Goal: Task Accomplishment & Management: Complete application form

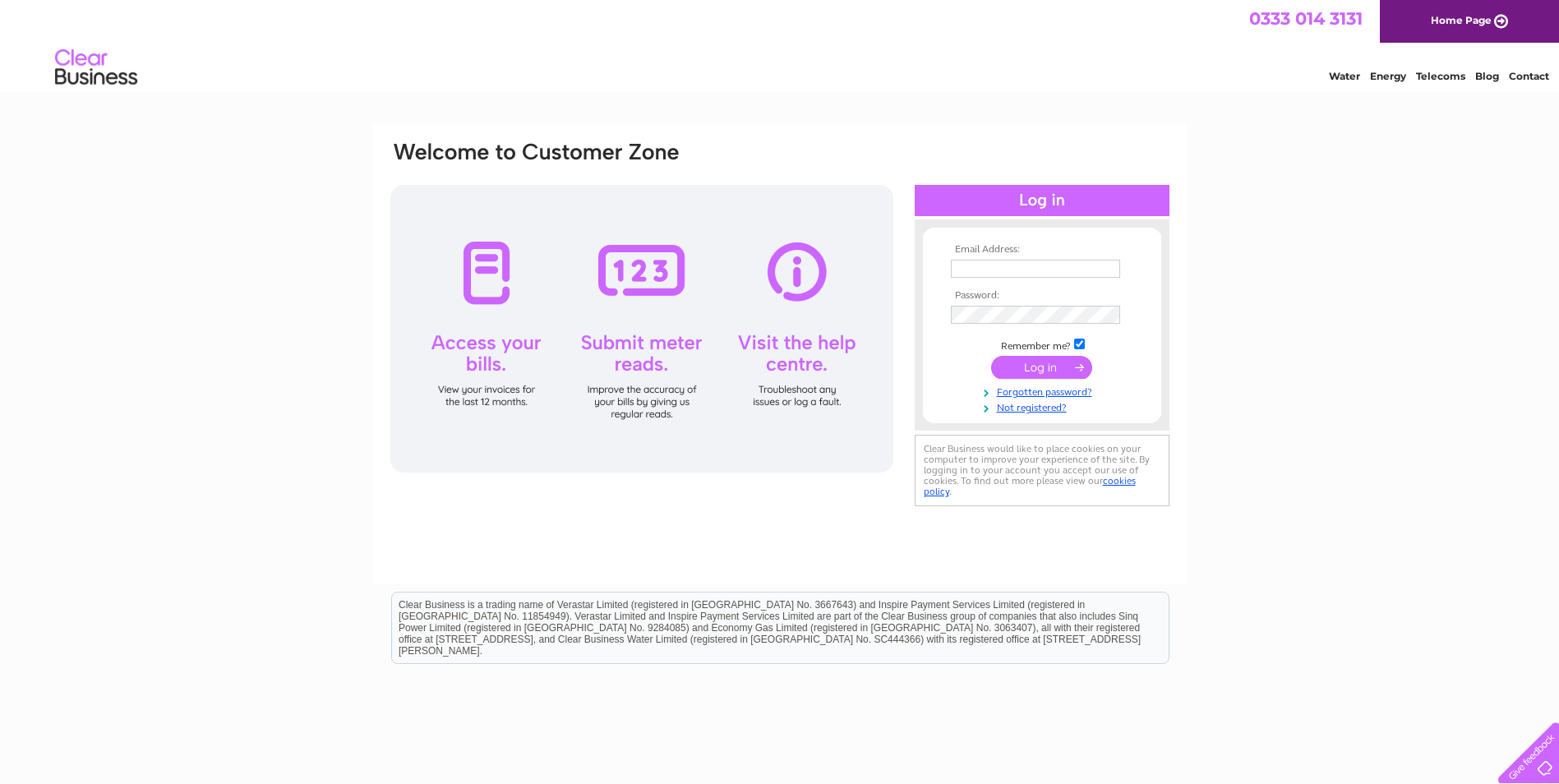
click at [1003, 265] on input "text" at bounding box center [1035, 268] width 169 height 18
click at [1038, 395] on link "Forgotten password?" at bounding box center [1044, 392] width 187 height 16
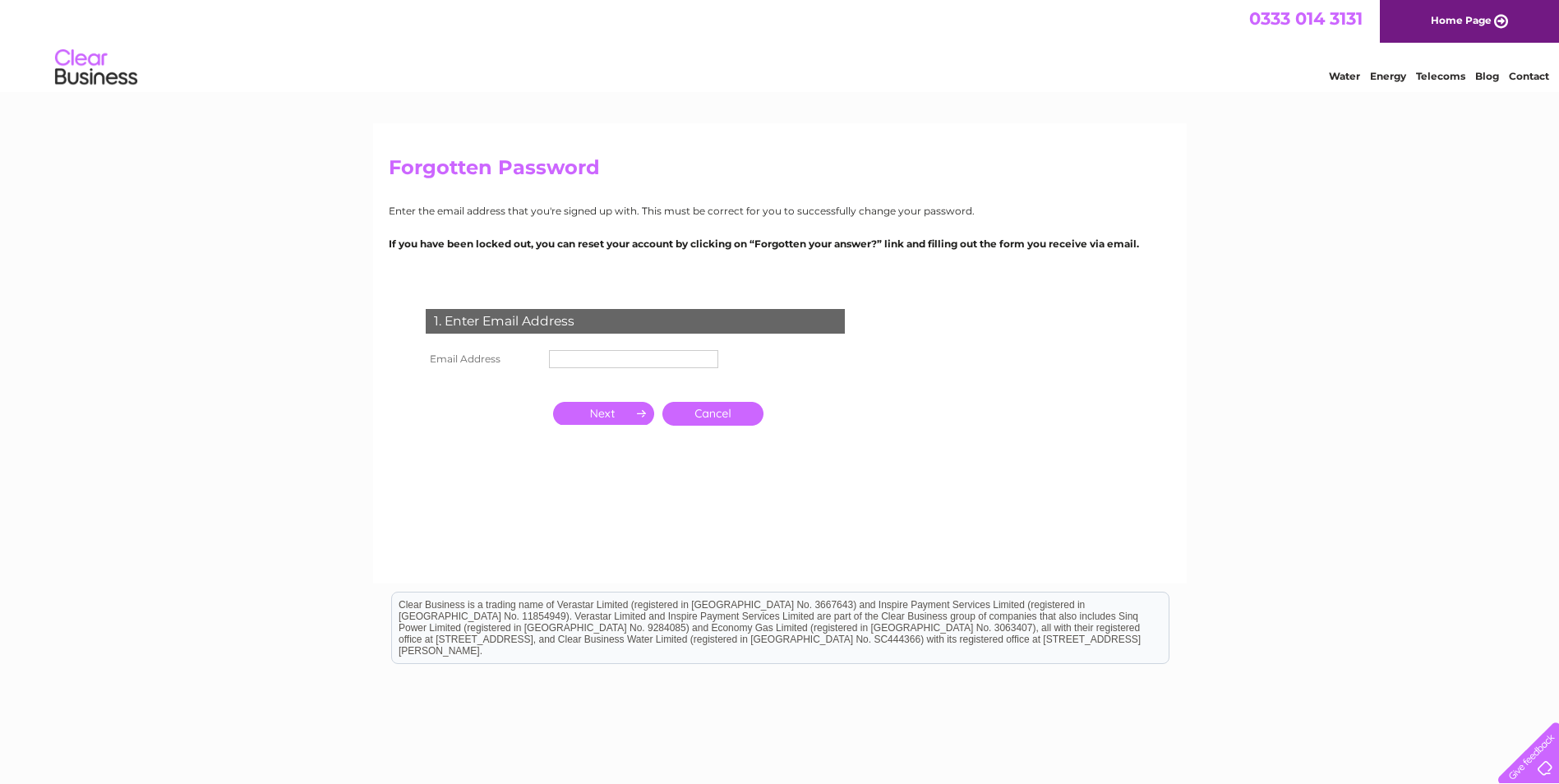
click at [630, 356] on input "text" at bounding box center [634, 359] width 169 height 18
type input "invoices@pdsa.org.uk"
click at [602, 411] on input "button" at bounding box center [604, 415] width 101 height 23
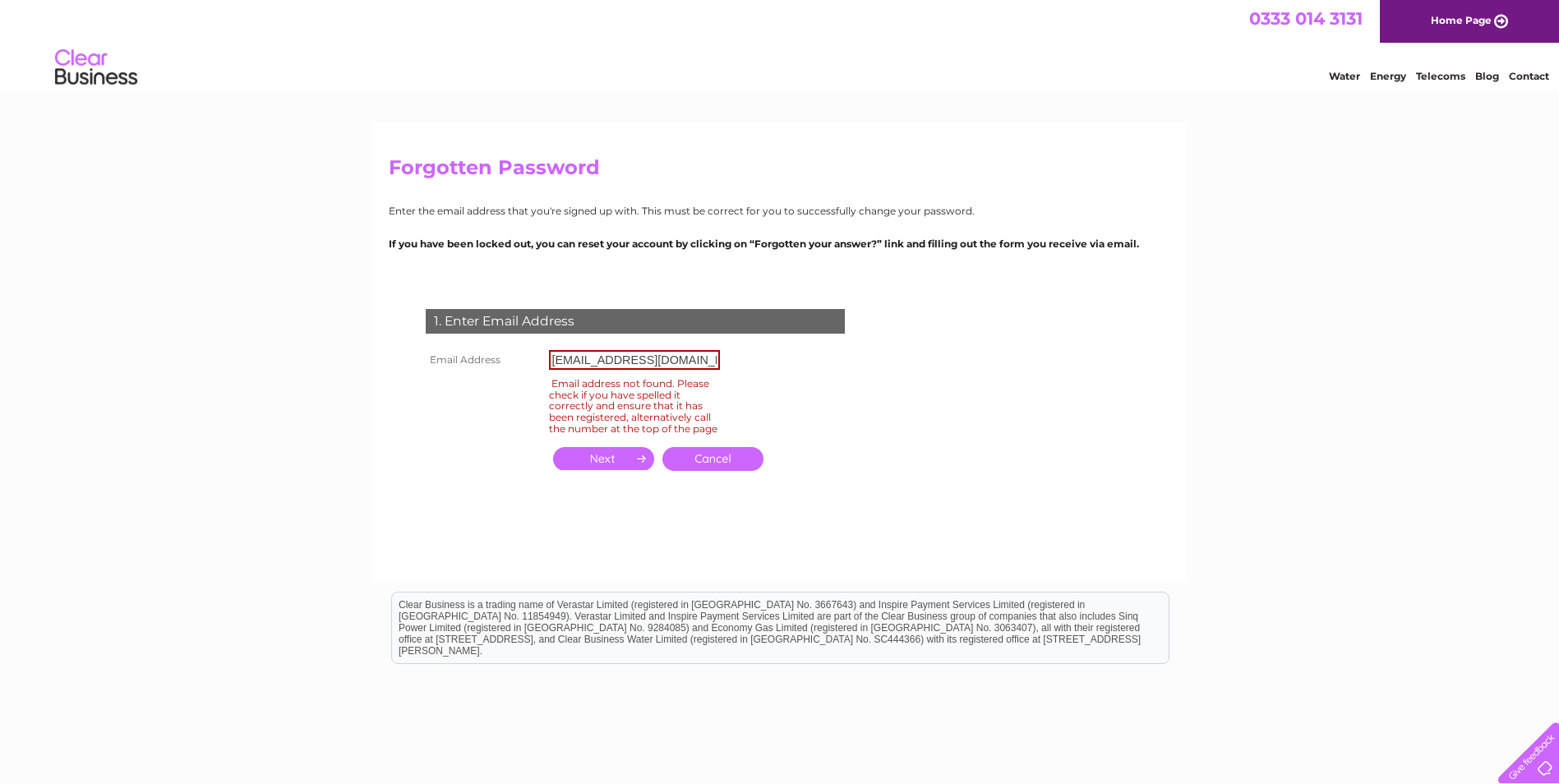
click at [709, 468] on link "Cancel" at bounding box center [712, 459] width 101 height 24
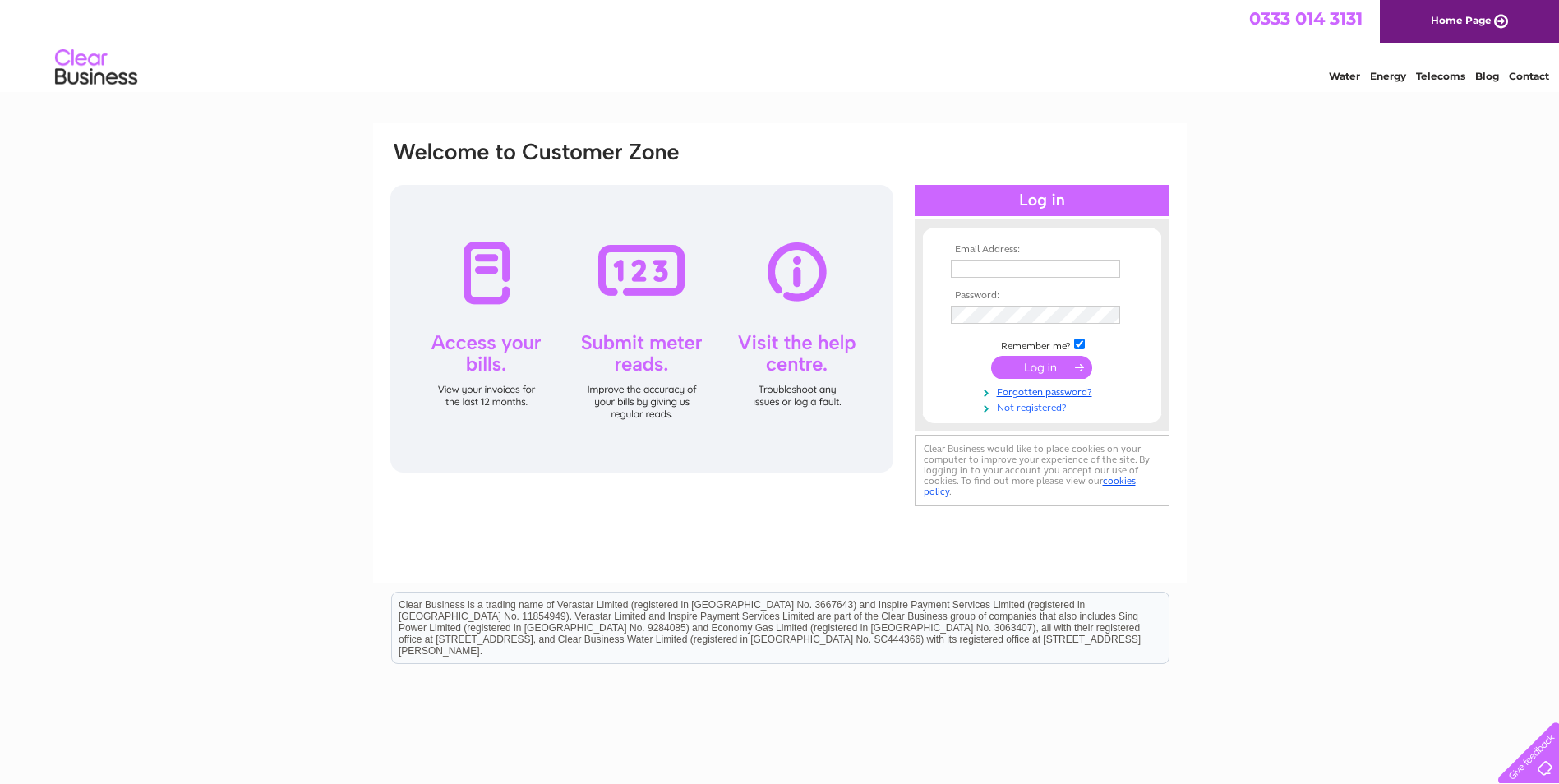
click at [1020, 409] on link "Not registered?" at bounding box center [1044, 406] width 187 height 16
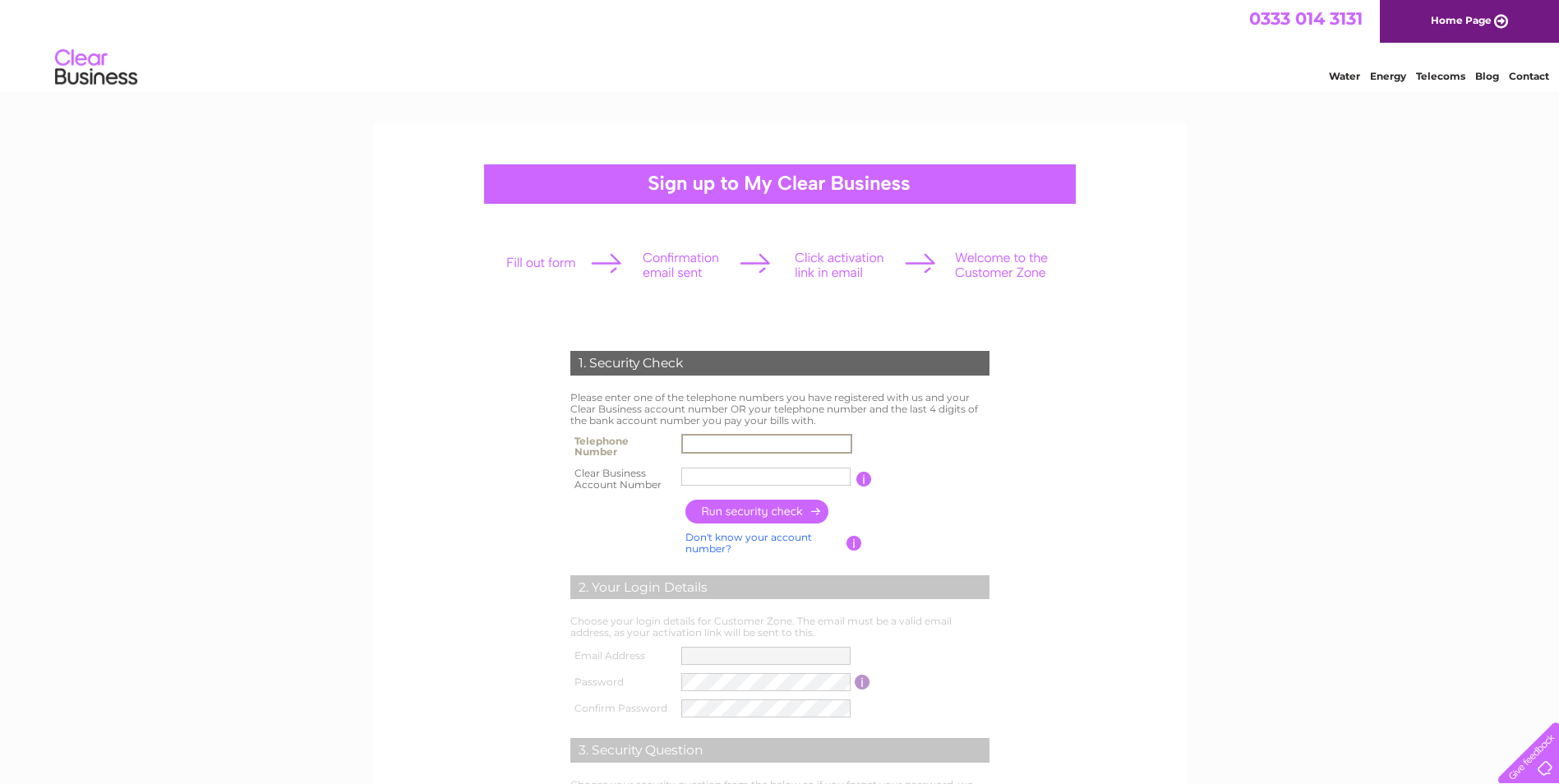
click at [727, 443] on input "text" at bounding box center [767, 443] width 171 height 20
type input "01952290999"
click at [736, 479] on input "PDSA" at bounding box center [766, 476] width 169 height 18
drag, startPoint x: 737, startPoint y: 480, endPoint x: 659, endPoint y: 475, distance: 78.2
click at [659, 475] on tr "Clear Business Account Number PDSA You will find your account number on the top…" at bounding box center [780, 479] width 427 height 33
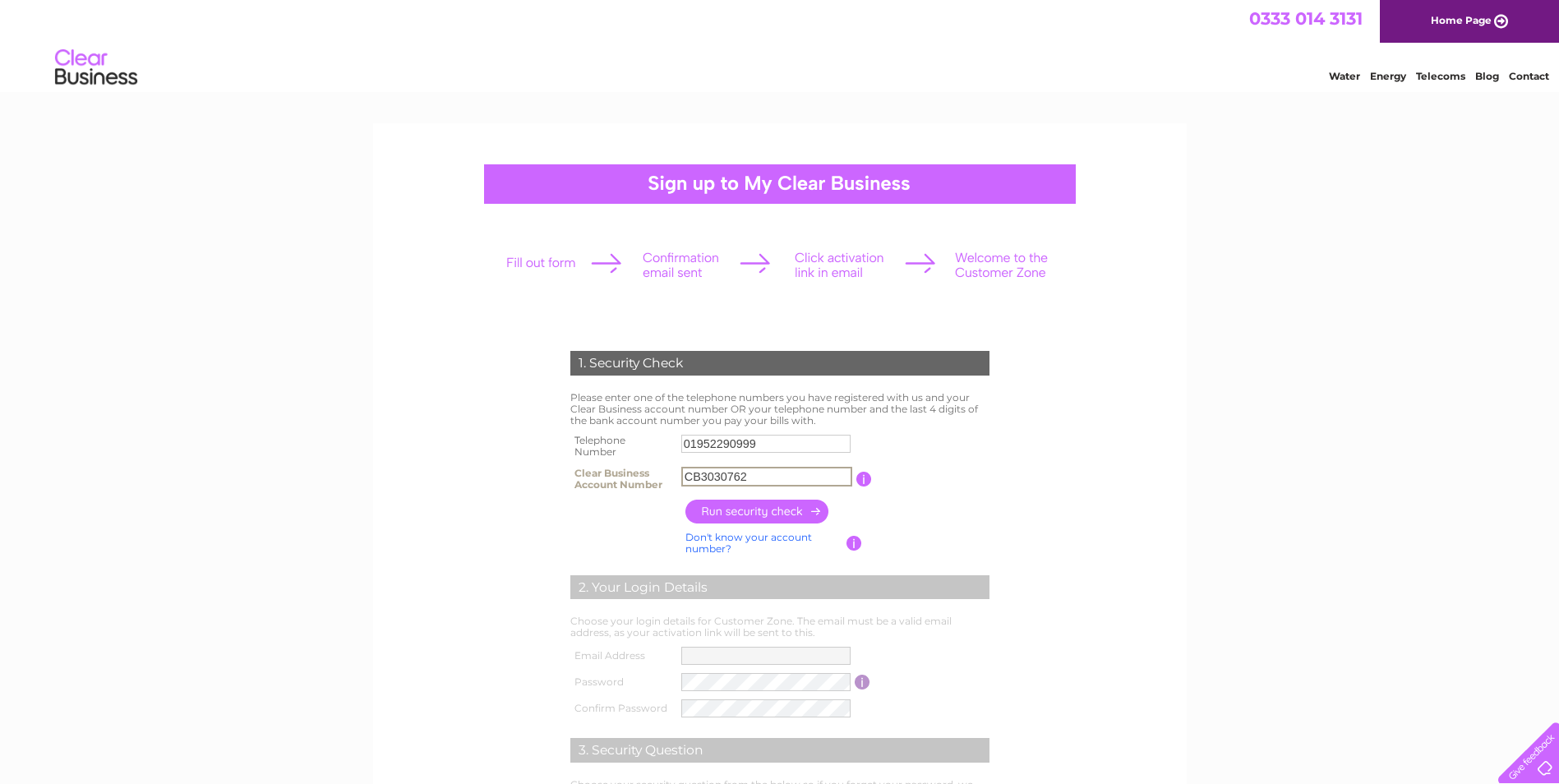
type input "CB3030762"
click at [749, 513] on input "button" at bounding box center [757, 512] width 144 height 24
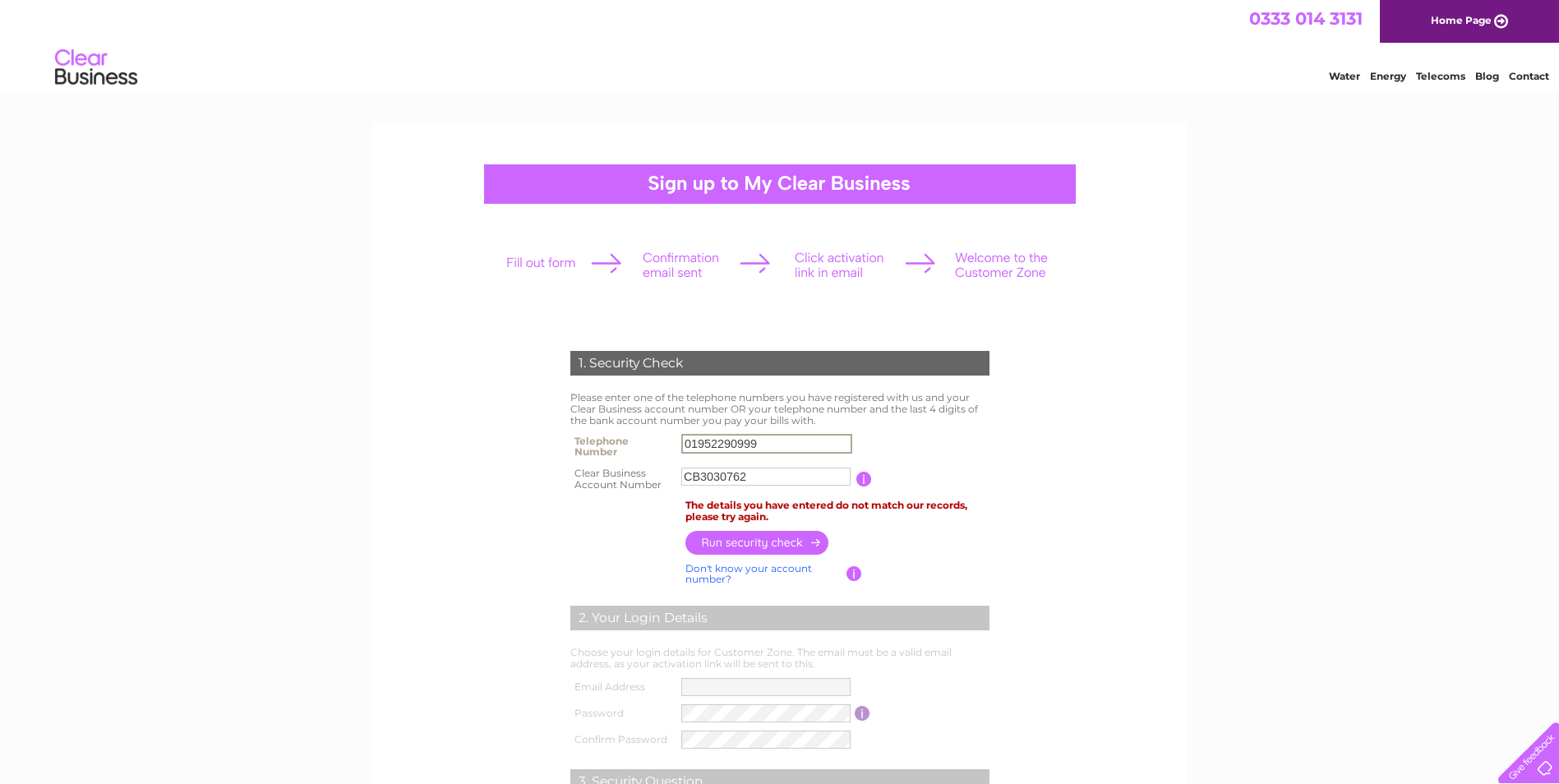
click at [716, 441] on input "01952290999" at bounding box center [767, 443] width 171 height 20
click at [719, 441] on input "01952290999" at bounding box center [767, 443] width 171 height 20
click at [1065, 544] on form "1. Security Check Please enter one of the telephone numbers you have registered…" at bounding box center [779, 641] width 783 height 646
drag, startPoint x: 791, startPoint y: 446, endPoint x: 640, endPoint y: 445, distance: 151.0
click at [642, 445] on tr "Telephone Number 01952290999" at bounding box center [780, 446] width 427 height 33
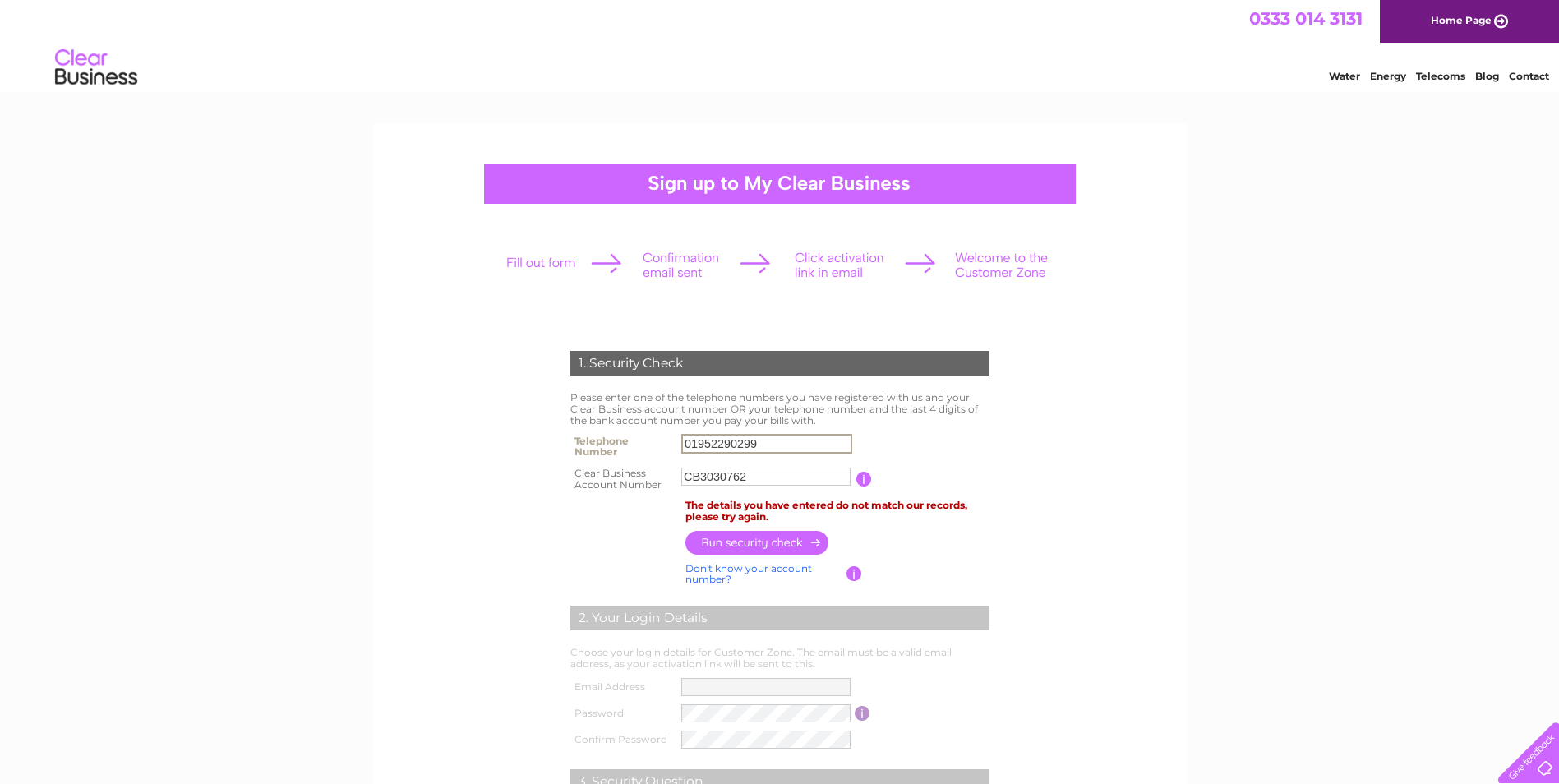
type input "01952290299"
click at [785, 539] on input "button" at bounding box center [757, 543] width 144 height 24
click at [766, 443] on input "01952290299" at bounding box center [766, 443] width 169 height 18
click at [752, 479] on input "CB3030762" at bounding box center [766, 476] width 169 height 18
type input "C"
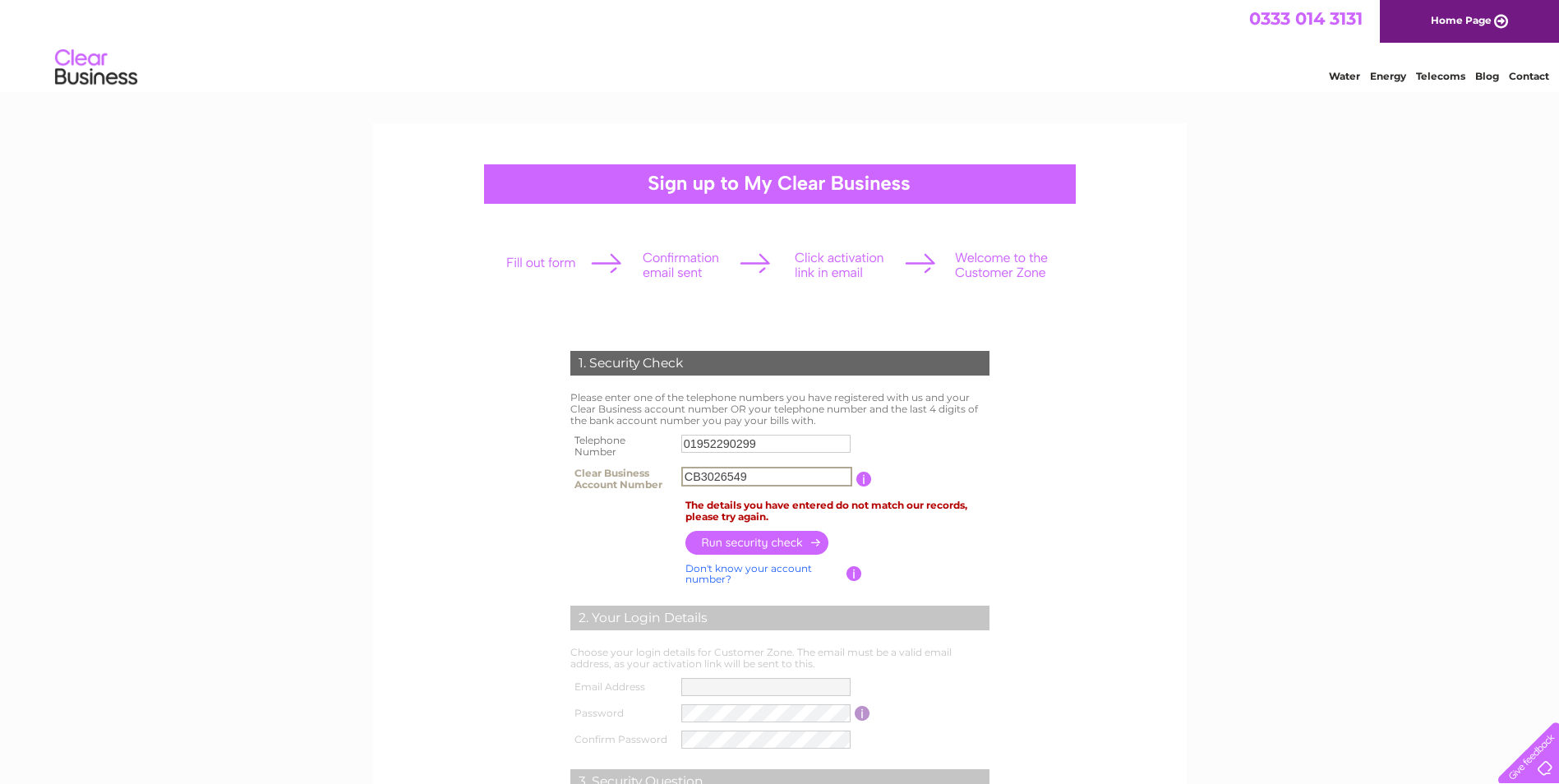
type input "CB3026549"
click at [770, 543] on input "button" at bounding box center [757, 543] width 144 height 24
click at [1131, 515] on form "1. Security Check Please enter one of the telephone numbers you have registered…" at bounding box center [779, 641] width 783 height 646
drag, startPoint x: 779, startPoint y: 483, endPoint x: 621, endPoint y: 481, distance: 158.0
click at [623, 481] on tr "Clear Business Account Number CB3026549 You will find your account number on th…" at bounding box center [780, 479] width 427 height 33
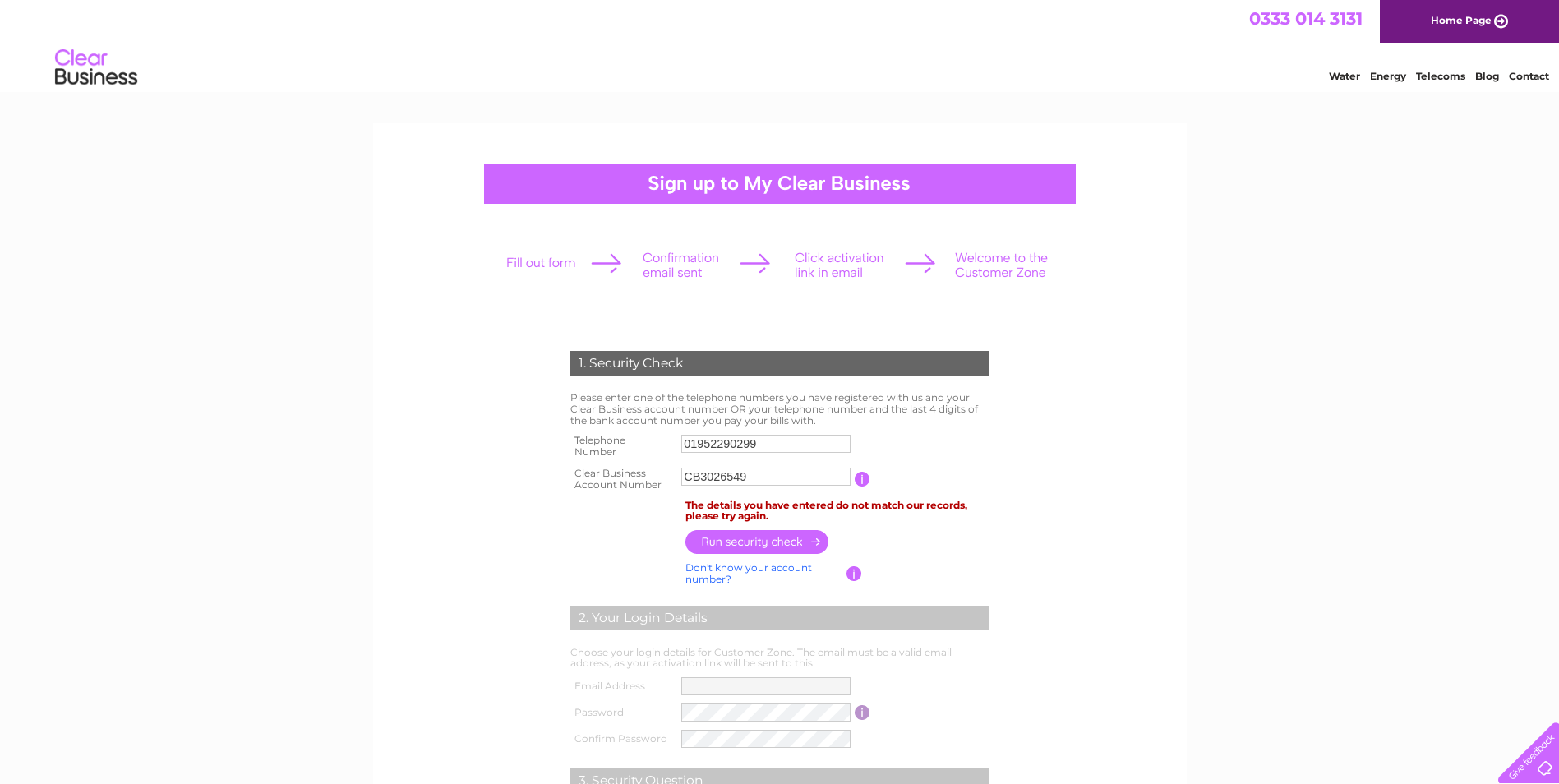
click at [859, 481] on input "button" at bounding box center [862, 478] width 16 height 15
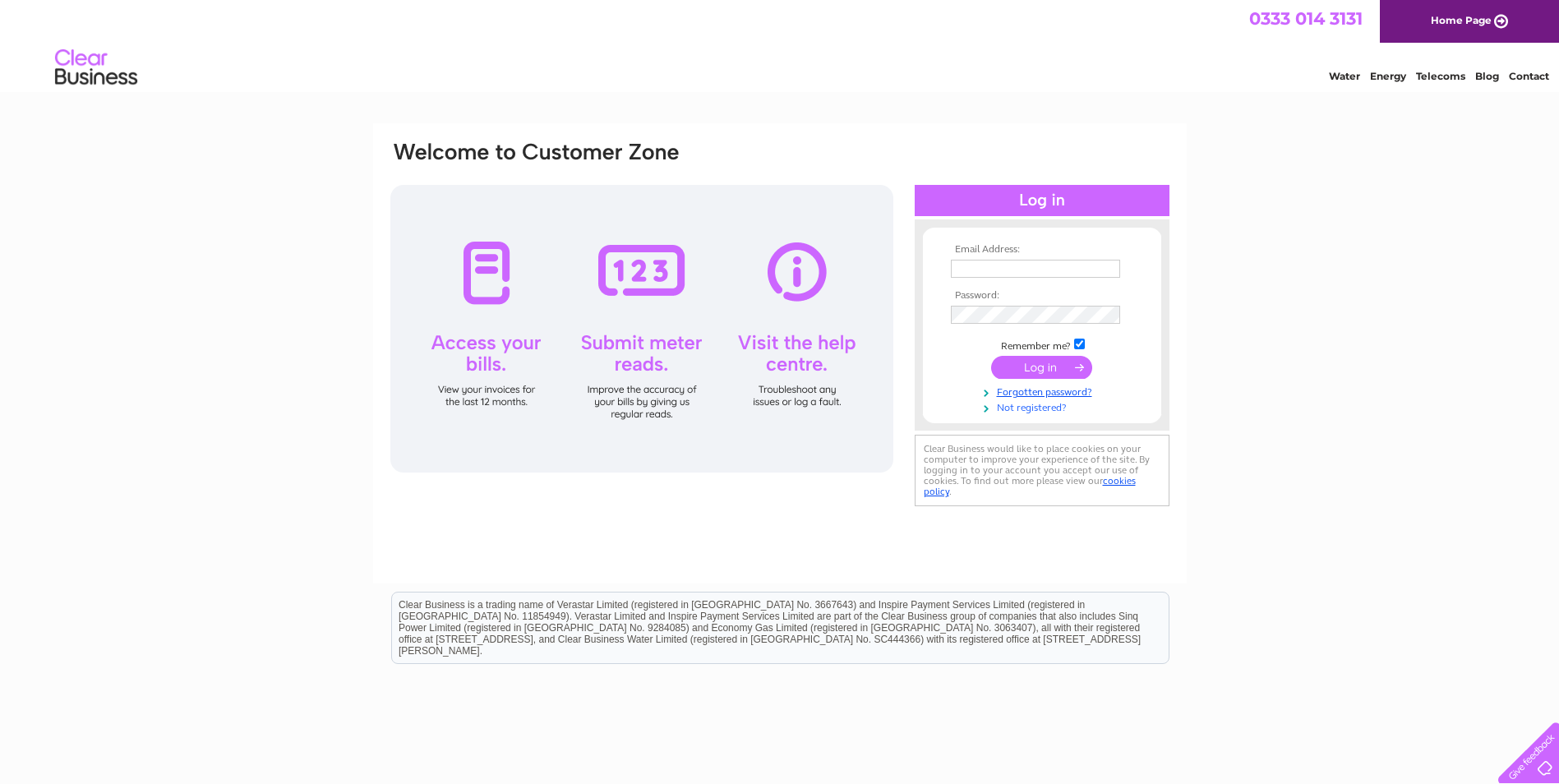
click at [1039, 412] on link "Not registered?" at bounding box center [1044, 406] width 187 height 16
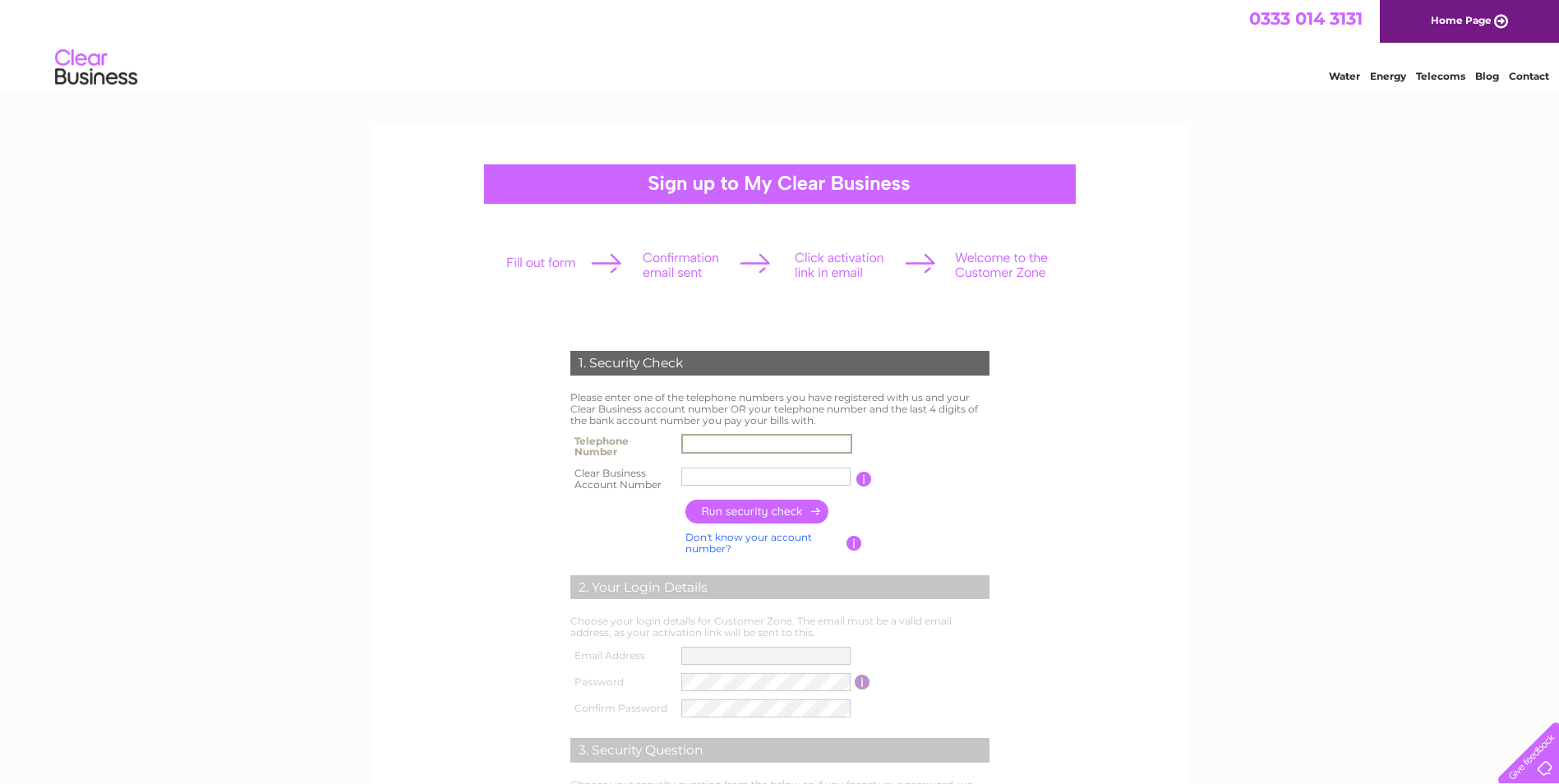
click at [715, 438] on input "text" at bounding box center [767, 443] width 171 height 20
type input "01952797127"
click at [702, 475] on input "text" at bounding box center [767, 476] width 171 height 20
drag, startPoint x: 700, startPoint y: 477, endPoint x: 661, endPoint y: 476, distance: 39.0
click at [668, 476] on tr "Clear Business Account Number CB3030762 You will find your account number on th…" at bounding box center [780, 479] width 427 height 33
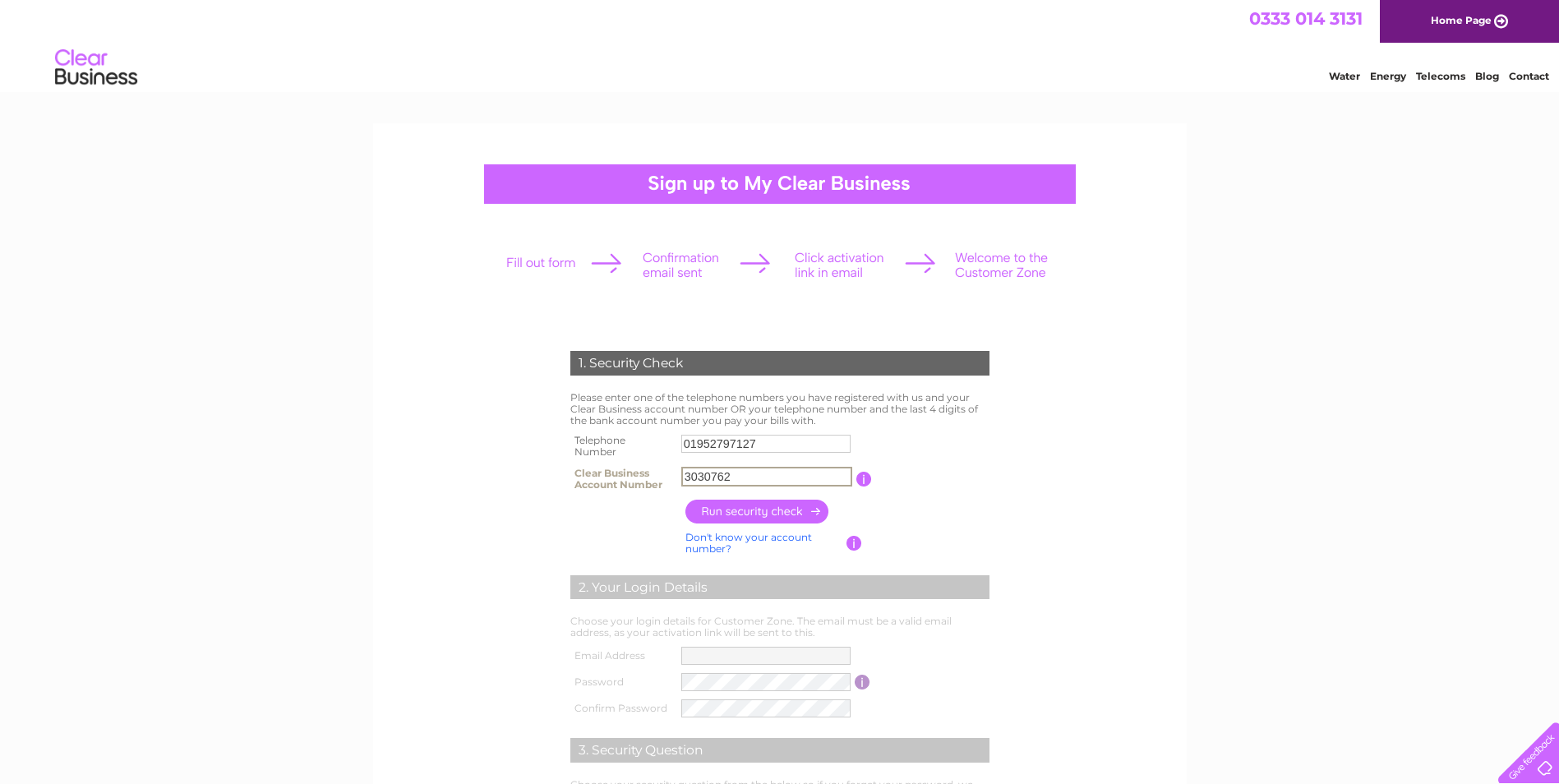
click at [735, 476] on input "3030762" at bounding box center [767, 476] width 171 height 20
type input "30307625"
click at [767, 514] on input "button" at bounding box center [757, 512] width 144 height 24
